Goal: Navigation & Orientation: Find specific page/section

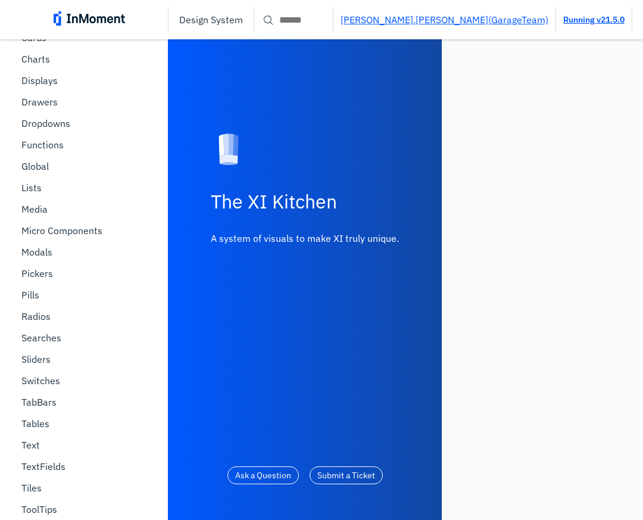
scroll to position [437, 0]
click at [65, 331] on div "Searches" at bounding box center [83, 336] width 139 height 21
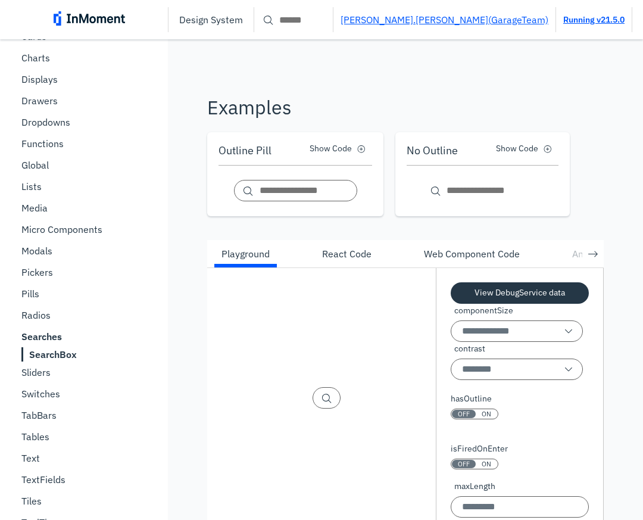
scroll to position [604, 0]
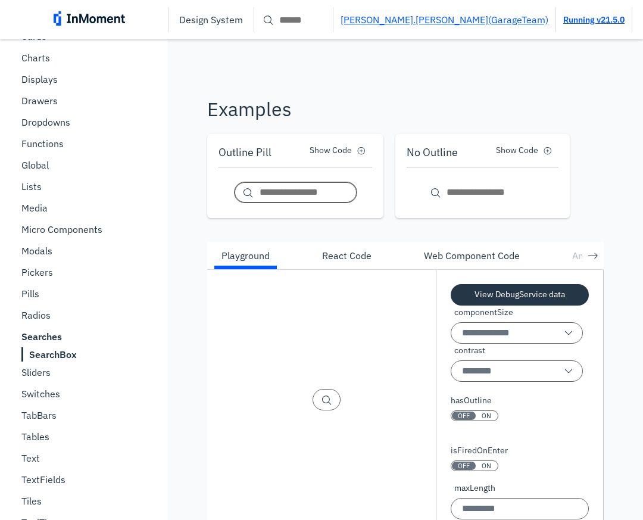
click at [308, 183] on input "Placeholder Text" at bounding box center [295, 192] width 123 height 21
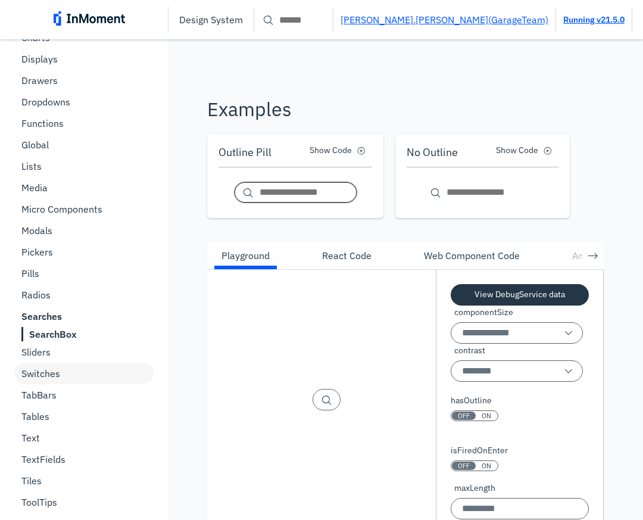
scroll to position [357, 0]
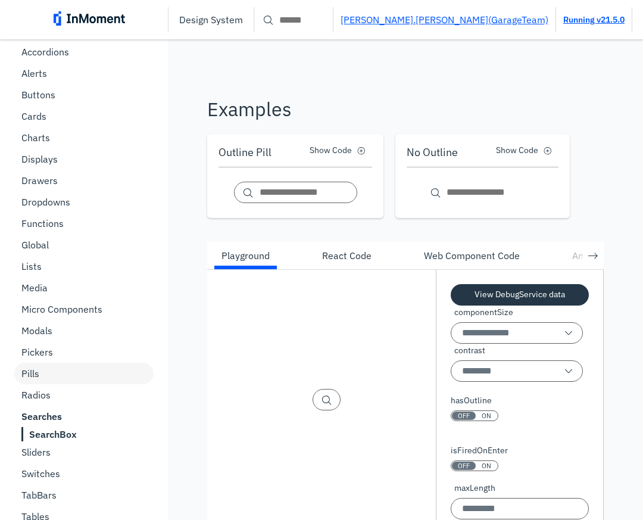
click at [28, 373] on p "Pills" at bounding box center [30, 373] width 18 height 12
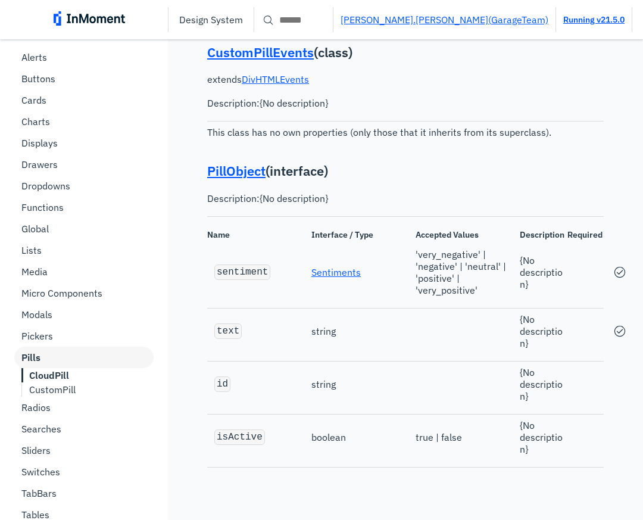
scroll to position [373, 0]
click at [41, 71] on div "Buttons" at bounding box center [83, 78] width 139 height 21
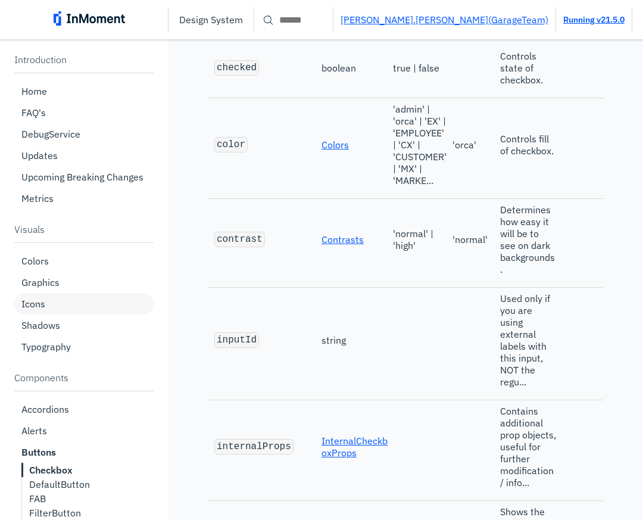
click at [40, 304] on p "Icons" at bounding box center [33, 304] width 24 height 12
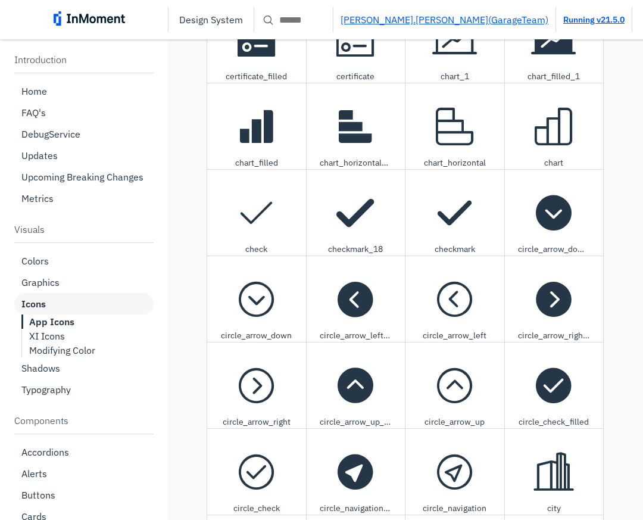
scroll to position [4233, 0]
